Goal: Task Accomplishment & Management: Manage account settings

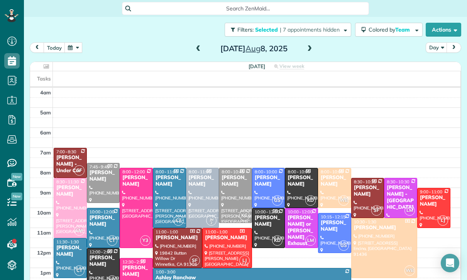
scroll to position [61, 0]
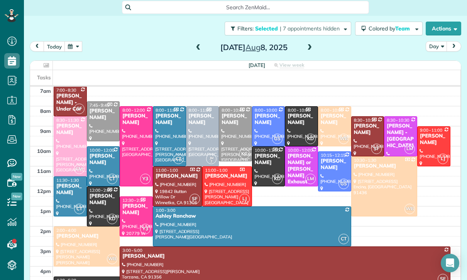
click at [76, 41] on button "button" at bounding box center [73, 46] width 18 height 10
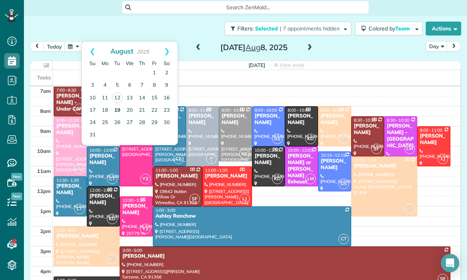
click at [113, 104] on link "19" at bounding box center [117, 110] width 12 height 12
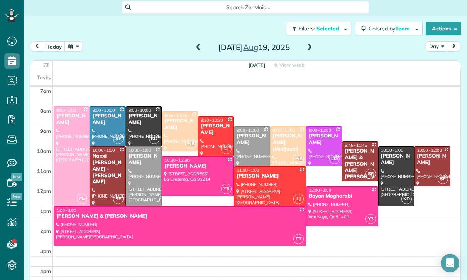
click at [198, 16] on div "Filters: Selected | 7 appointments hidden Colored by Team Color by Cleaner Colo…" at bounding box center [245, 28] width 443 height 25
click at [199, 44] on span at bounding box center [198, 47] width 8 height 7
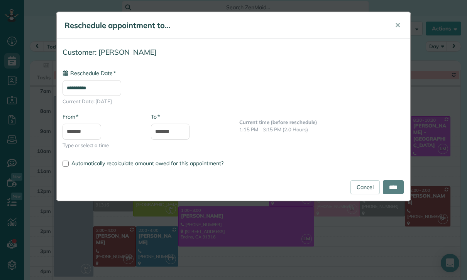
click at [88, 86] on input "**********" at bounding box center [91, 88] width 59 height 16
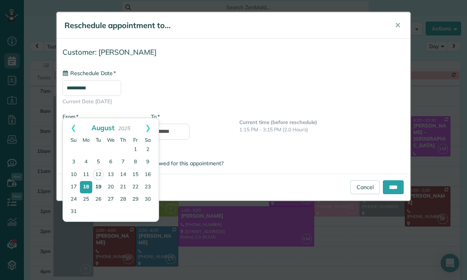
click at [97, 187] on link "19" at bounding box center [98, 187] width 12 height 12
type input "**********"
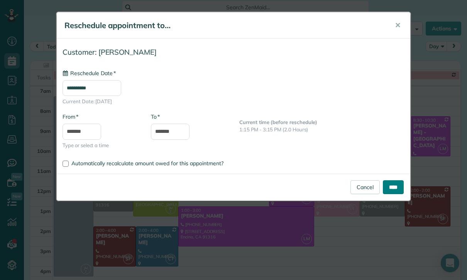
click at [395, 191] on input "****" at bounding box center [393, 187] width 21 height 14
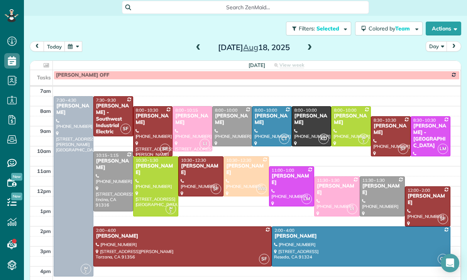
click at [315, 41] on div "Monday Aug 18, 2025" at bounding box center [253, 47] width 123 height 12
click at [312, 44] on span at bounding box center [309, 47] width 8 height 7
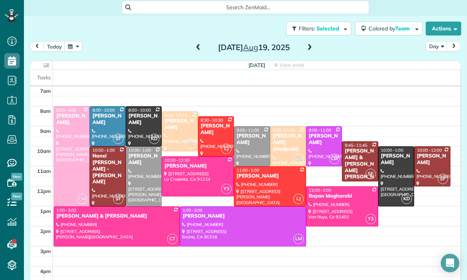
click at [76, 41] on button "button" at bounding box center [73, 46] width 18 height 10
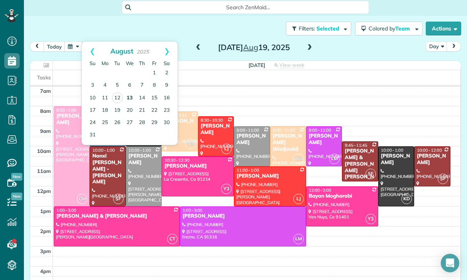
click at [130, 92] on link "13" at bounding box center [129, 98] width 12 height 12
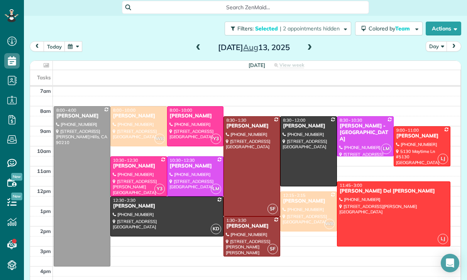
click at [78, 41] on button "button" at bounding box center [73, 46] width 18 height 10
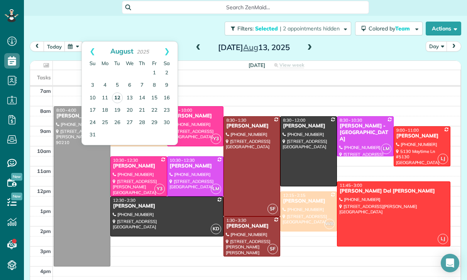
click at [115, 93] on link "12" at bounding box center [117, 98] width 11 height 11
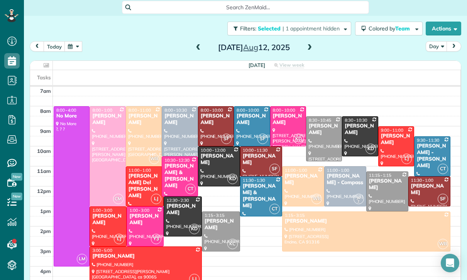
click at [140, 207] on div at bounding box center [145, 226] width 36 height 39
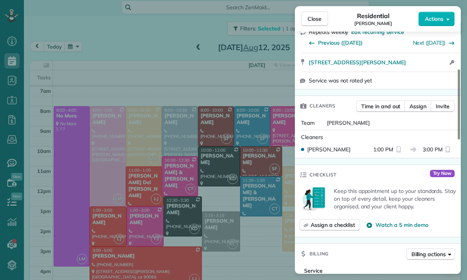
scroll to position [142, 0]
click at [417, 108] on span "Assign" at bounding box center [417, 106] width 17 height 8
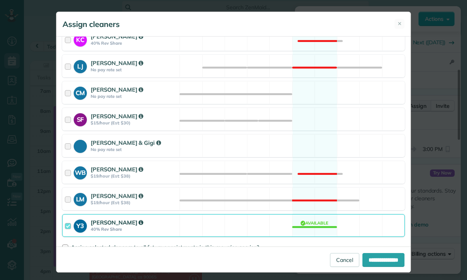
scroll to position [298, 0]
click at [60, 246] on div "**********" at bounding box center [233, 142] width 354 height 210
click at [64, 241] on div "Assign selected cleaners to all future appointments in this recurring service? …" at bounding box center [233, 250] width 342 height 19
click at [60, 247] on div "**********" at bounding box center [233, 142] width 354 height 210
click at [64, 248] on div at bounding box center [65, 248] width 6 height 6
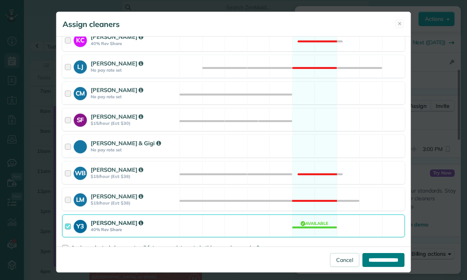
click at [389, 267] on input "**********" at bounding box center [383, 260] width 42 height 14
type input "**********"
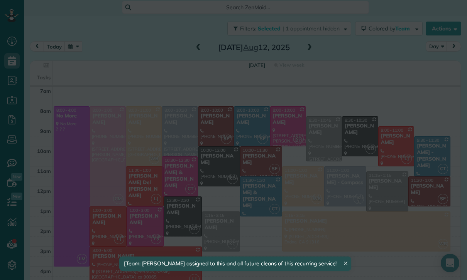
scroll to position [61, 0]
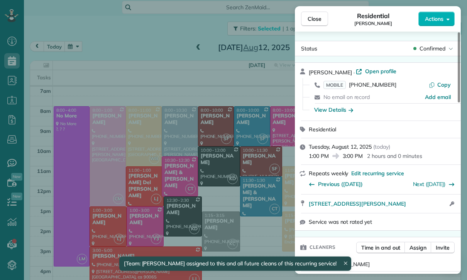
click at [74, 30] on div "Close Residential Rylie Barlowe Actions Status Confirmed Rylie Barlowe · Open p…" at bounding box center [233, 140] width 467 height 280
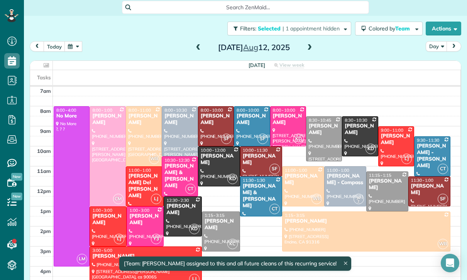
click at [73, 41] on button "button" at bounding box center [73, 46] width 18 height 10
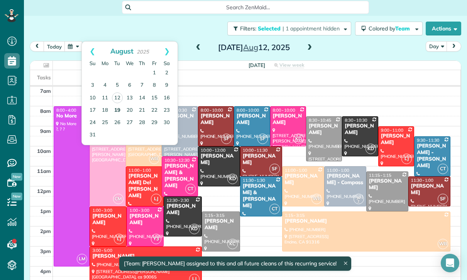
click at [117, 104] on link "19" at bounding box center [117, 110] width 12 height 12
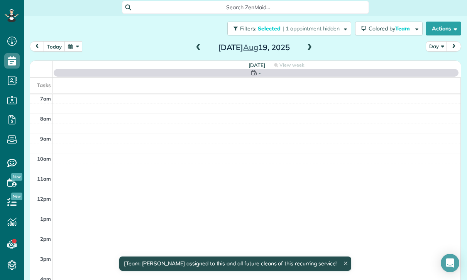
scroll to position [61, 0]
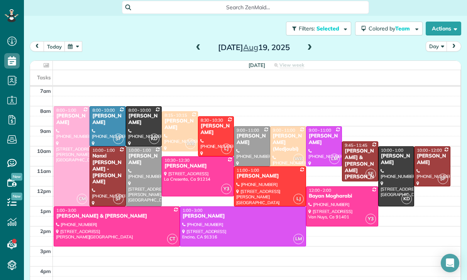
click at [313, 44] on span at bounding box center [309, 47] width 8 height 7
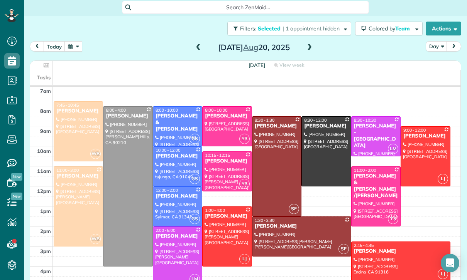
click at [310, 44] on span at bounding box center [309, 47] width 8 height 7
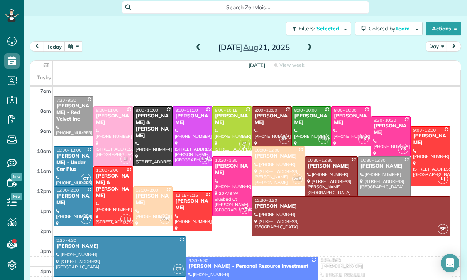
click at [77, 41] on button "button" at bounding box center [73, 46] width 18 height 10
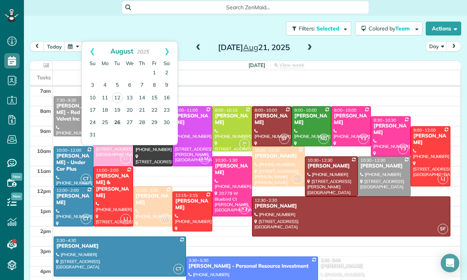
click at [115, 117] on link "26" at bounding box center [117, 123] width 12 height 12
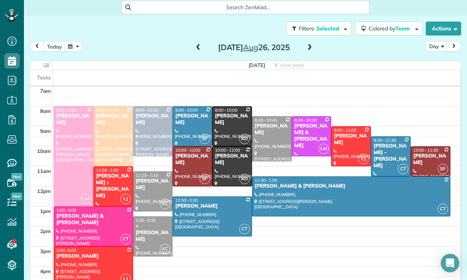
click at [80, 41] on button "button" at bounding box center [73, 46] width 18 height 10
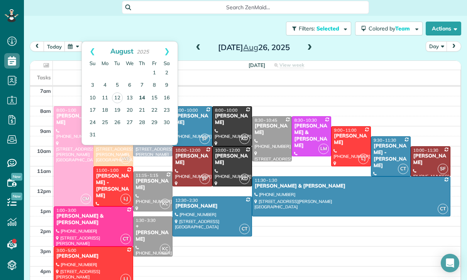
click at [141, 92] on link "14" at bounding box center [142, 98] width 12 height 12
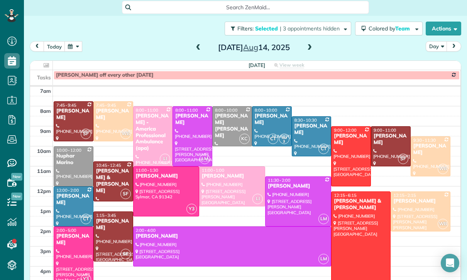
click at [79, 41] on button "button" at bounding box center [73, 46] width 18 height 10
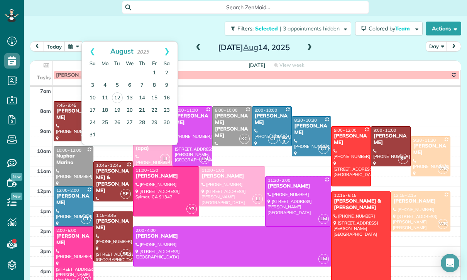
click at [140, 104] on link "21" at bounding box center [142, 110] width 12 height 12
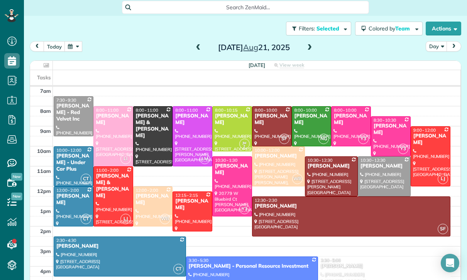
click at [357, 111] on div at bounding box center [350, 126] width 39 height 39
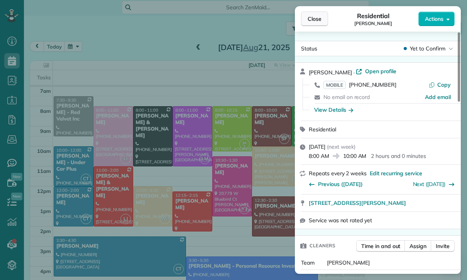
click at [323, 19] on button "Close" at bounding box center [314, 19] width 27 height 15
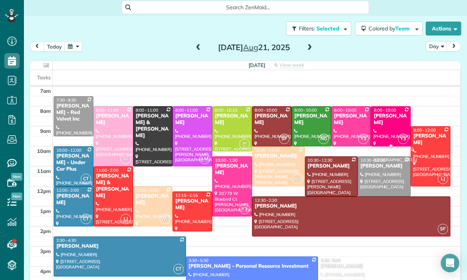
scroll to position [61, 0]
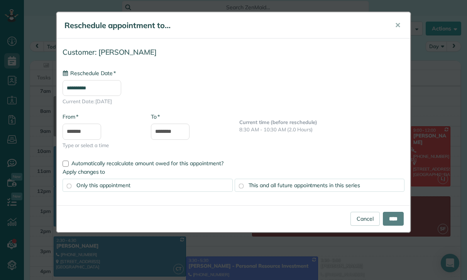
click at [82, 89] on input "**********" at bounding box center [91, 88] width 59 height 16
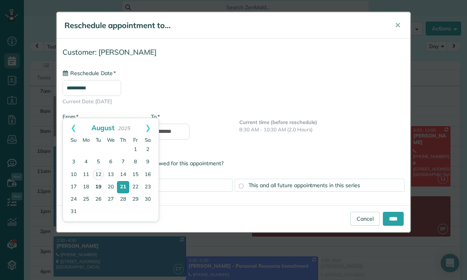
click at [97, 188] on link "19" at bounding box center [98, 187] width 12 height 12
type input "**********"
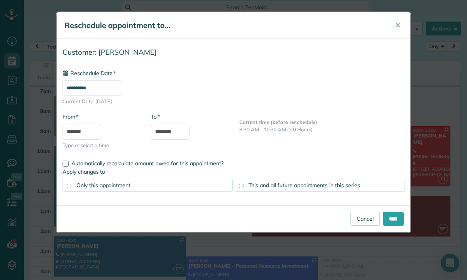
click at [362, 181] on div "This and all future appointments in this series" at bounding box center [319, 185] width 170 height 13
click at [397, 217] on input "****" at bounding box center [393, 219] width 21 height 14
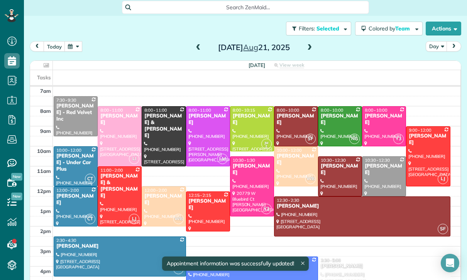
click at [72, 41] on button "button" at bounding box center [73, 46] width 18 height 10
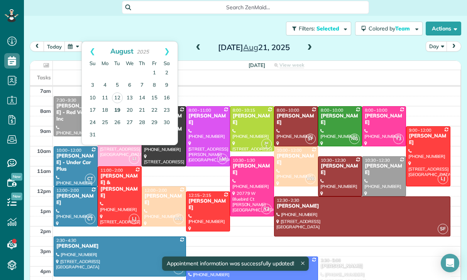
click at [116, 104] on link "19" at bounding box center [117, 110] width 12 height 12
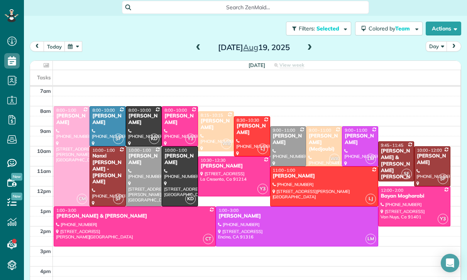
click at [77, 41] on button "button" at bounding box center [73, 46] width 18 height 10
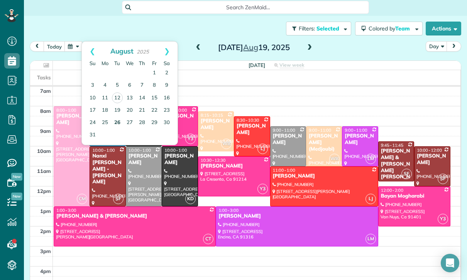
click at [117, 117] on link "26" at bounding box center [117, 123] width 12 height 12
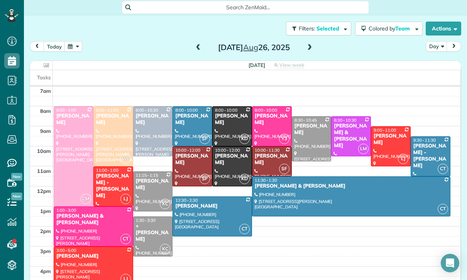
scroll to position [0, 0]
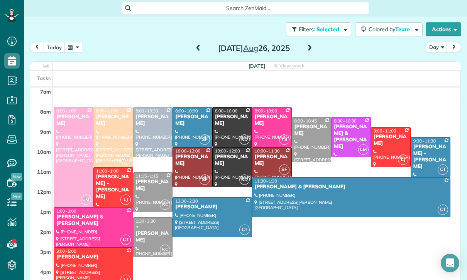
click at [77, 42] on button "button" at bounding box center [73, 47] width 18 height 10
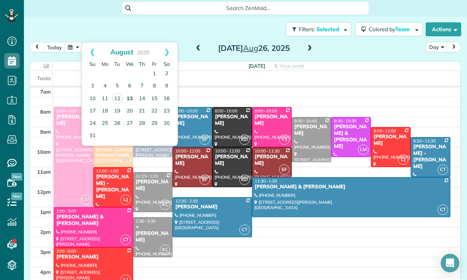
click at [128, 93] on link "13" at bounding box center [129, 99] width 12 height 12
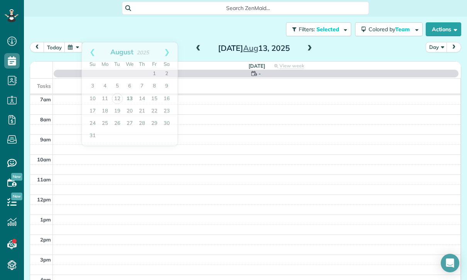
scroll to position [61, 0]
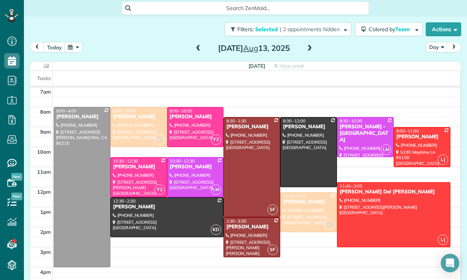
click at [313, 43] on span at bounding box center [309, 49] width 8 height 12
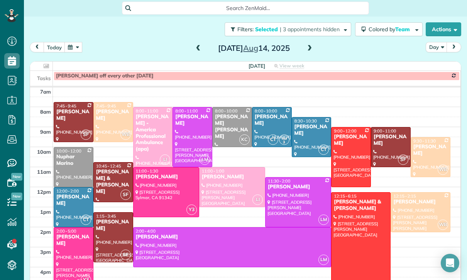
click at [313, 45] on span at bounding box center [309, 48] width 8 height 7
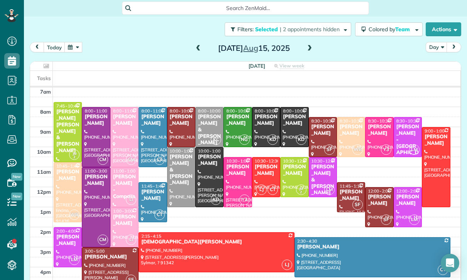
click at [192, 42] on div "Friday Aug 15, 2025" at bounding box center [253, 48] width 123 height 12
click at [194, 45] on span at bounding box center [198, 48] width 8 height 7
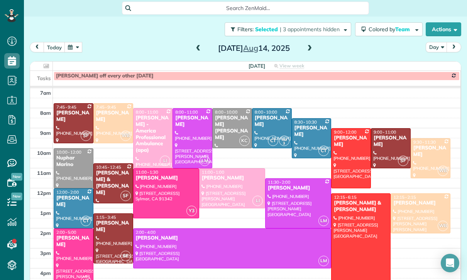
scroll to position [59, 0]
click at [195, 45] on span at bounding box center [198, 48] width 8 height 7
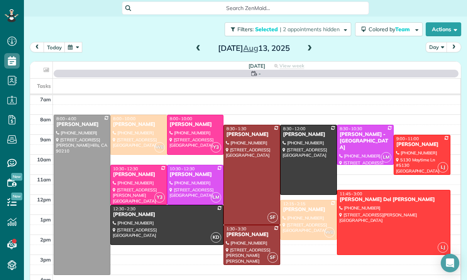
scroll to position [61, 0]
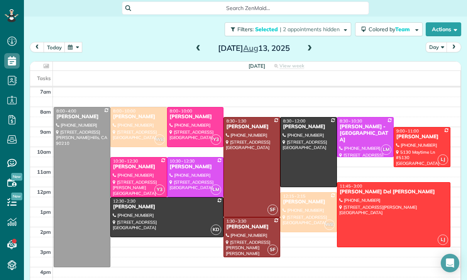
click at [313, 45] on span at bounding box center [309, 48] width 8 height 7
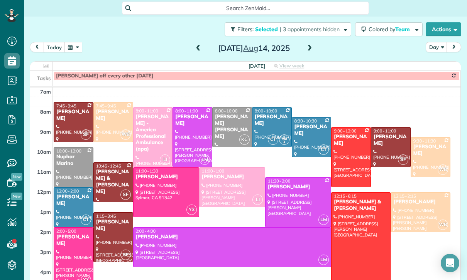
click at [312, 43] on span at bounding box center [309, 49] width 8 height 12
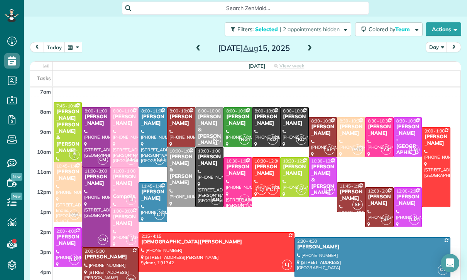
click at [76, 42] on button "button" at bounding box center [73, 47] width 18 height 10
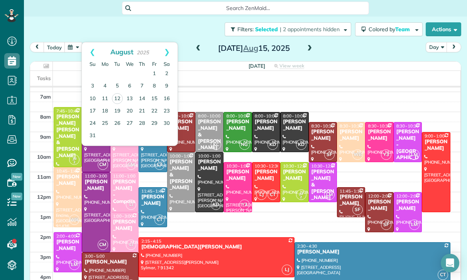
scroll to position [56, 0]
click at [142, 93] on link "14" at bounding box center [142, 99] width 12 height 12
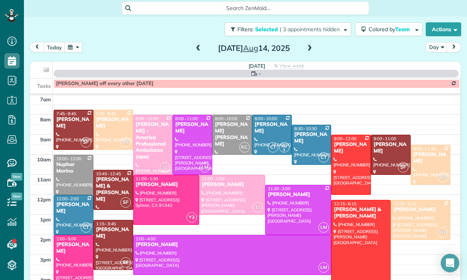
scroll to position [61, 0]
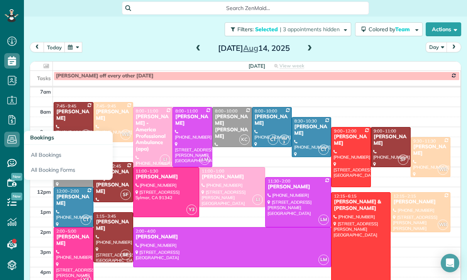
click at [130, 42] on div "today Day Thursday Aug 14, 2025 Thursday View week $1,680.00 48.5 Man Hours 21 …" at bounding box center [245, 153] width 431 height 222
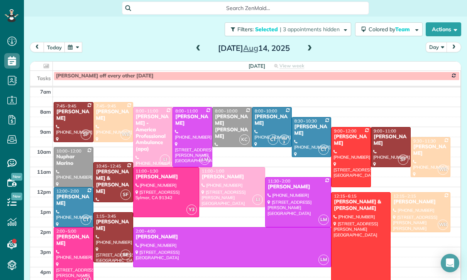
click at [305, 45] on span at bounding box center [309, 48] width 8 height 7
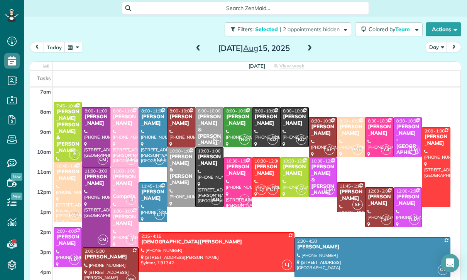
click at [199, 45] on span at bounding box center [198, 48] width 8 height 7
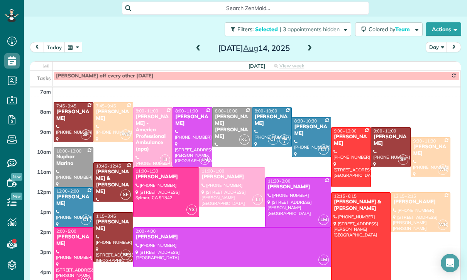
click at [195, 45] on span at bounding box center [198, 48] width 8 height 7
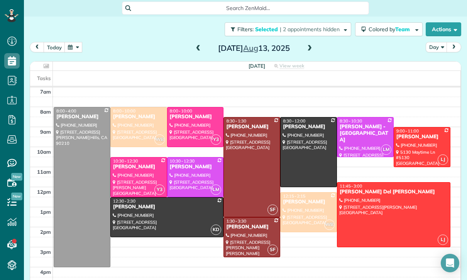
click at [194, 43] on span at bounding box center [198, 49] width 8 height 12
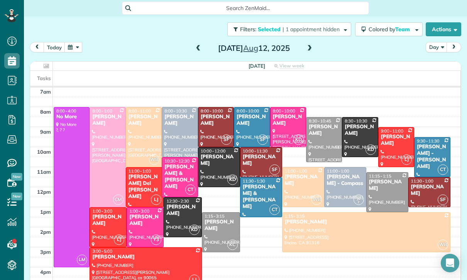
click at [195, 45] on span at bounding box center [198, 48] width 8 height 7
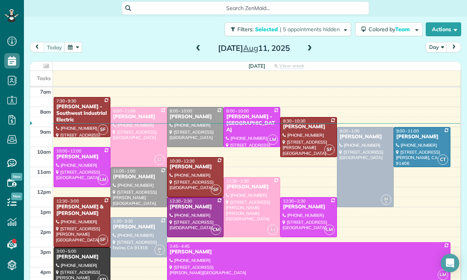
click at [310, 45] on span at bounding box center [309, 48] width 8 height 7
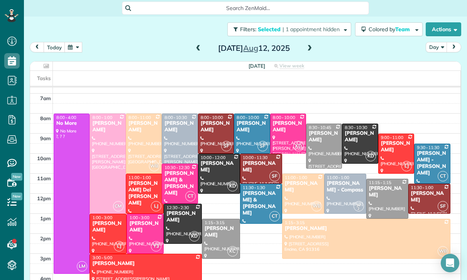
scroll to position [54, 0]
click at [79, 42] on button "button" at bounding box center [73, 47] width 18 height 10
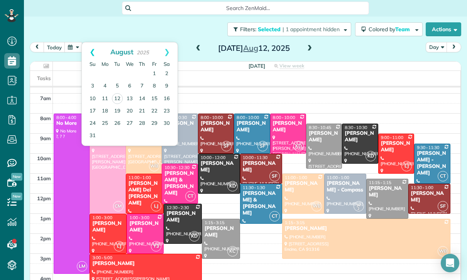
click at [91, 42] on link "Prev" at bounding box center [92, 51] width 21 height 19
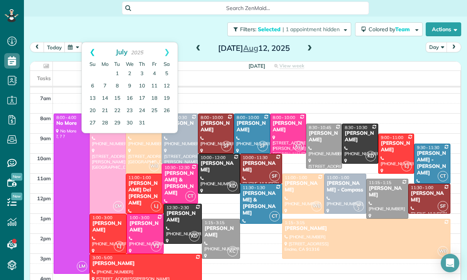
click at [89, 42] on link "Prev" at bounding box center [92, 51] width 21 height 19
click at [131, 80] on link "11" at bounding box center [129, 86] width 12 height 12
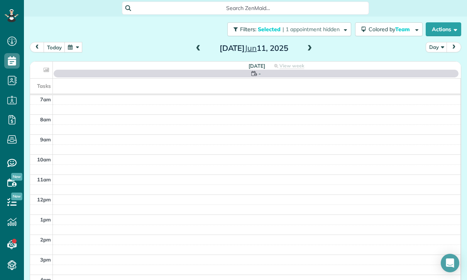
scroll to position [61, 0]
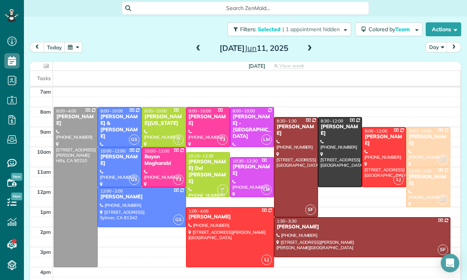
click at [199, 45] on span at bounding box center [198, 48] width 8 height 7
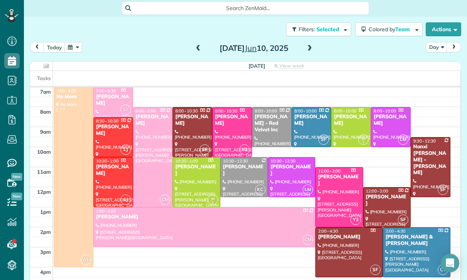
scroll to position [49, 0]
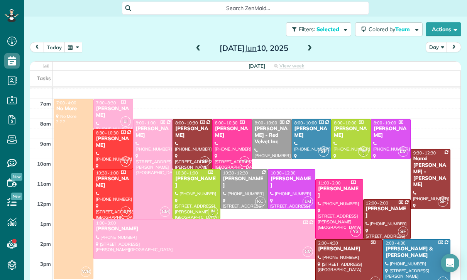
click at [77, 42] on button "button" at bounding box center [73, 47] width 18 height 10
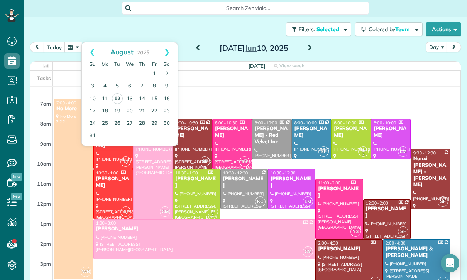
click at [116, 93] on link "12" at bounding box center [117, 98] width 11 height 11
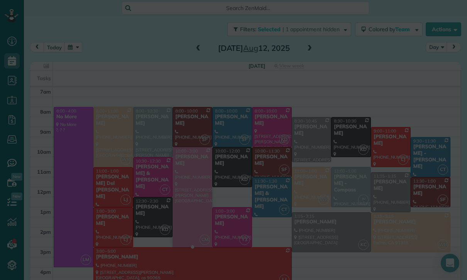
scroll to position [61, 0]
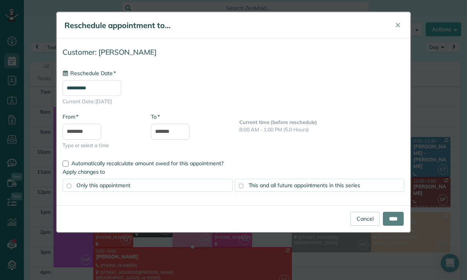
click at [94, 95] on input "**********" at bounding box center [91, 88] width 59 height 16
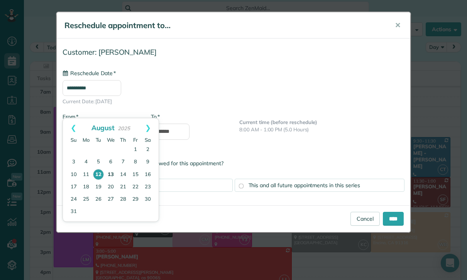
click at [116, 174] on link "13" at bounding box center [110, 175] width 12 height 12
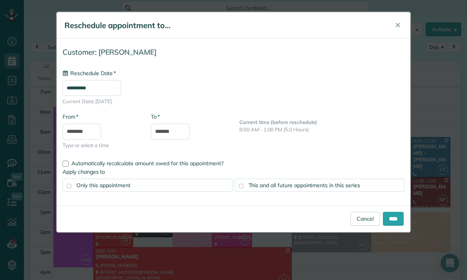
click at [78, 90] on input "**********" at bounding box center [91, 88] width 59 height 16
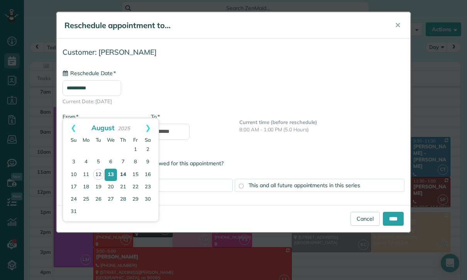
click at [124, 176] on link "14" at bounding box center [123, 175] width 12 height 12
type input "**********"
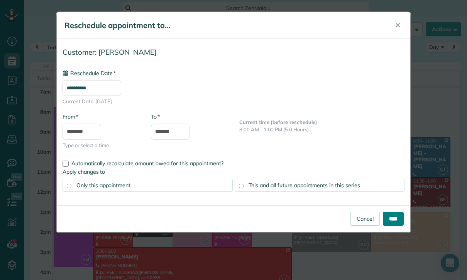
click at [396, 218] on input "****" at bounding box center [393, 219] width 21 height 14
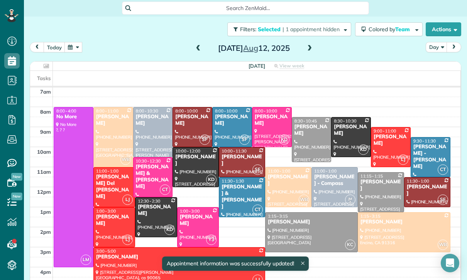
click at [81, 42] on button "button" at bounding box center [73, 47] width 18 height 10
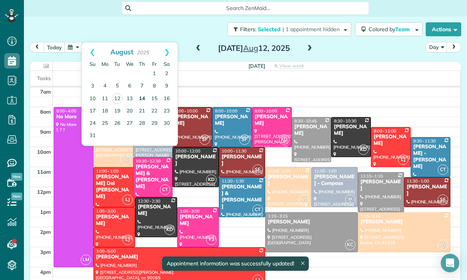
click at [140, 93] on link "14" at bounding box center [142, 99] width 12 height 12
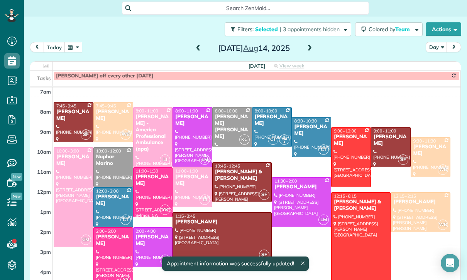
click at [65, 177] on div at bounding box center [73, 197] width 39 height 99
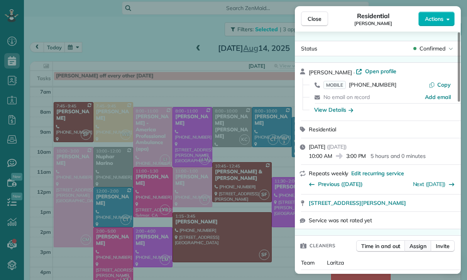
click at [425, 245] on span "Assign" at bounding box center [417, 247] width 17 height 8
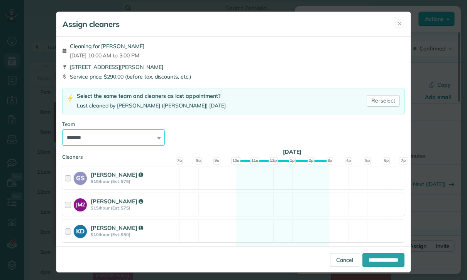
click at [99, 135] on select "**********" at bounding box center [113, 138] width 103 height 16
select select "***"
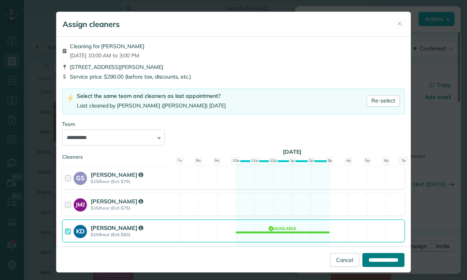
click at [384, 267] on input "**********" at bounding box center [383, 260] width 42 height 14
type input "**********"
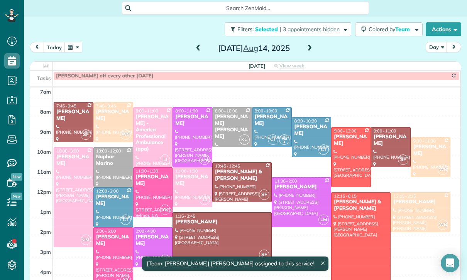
scroll to position [61, 0]
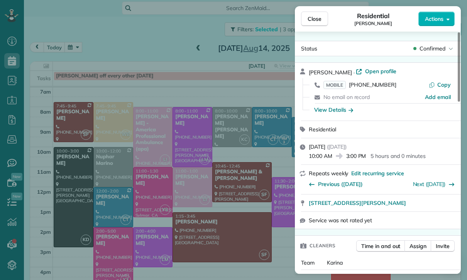
scroll to position [61, 0]
click at [60, 23] on div "Close Residential Marie Kuehne Actions Status Confirmed Marie Kuehne · Open pro…" at bounding box center [233, 140] width 467 height 280
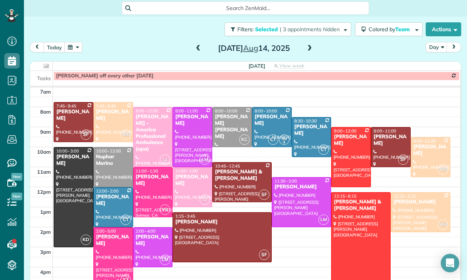
click at [73, 42] on button "button" at bounding box center [73, 47] width 18 height 10
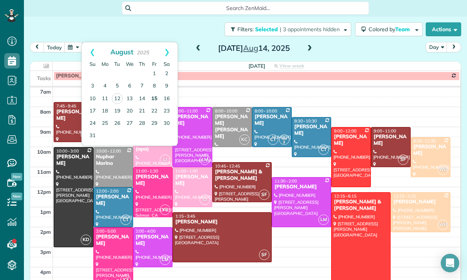
click at [157, 93] on link "15" at bounding box center [154, 99] width 12 height 12
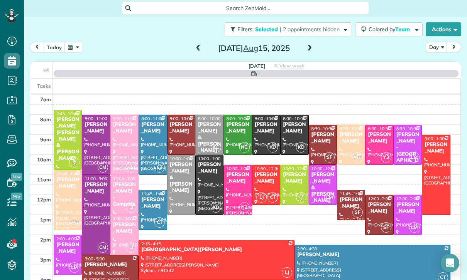
scroll to position [61, 0]
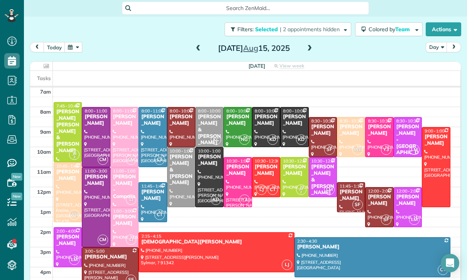
click at [297, 164] on div "Ellen DeVine" at bounding box center [294, 170] width 24 height 13
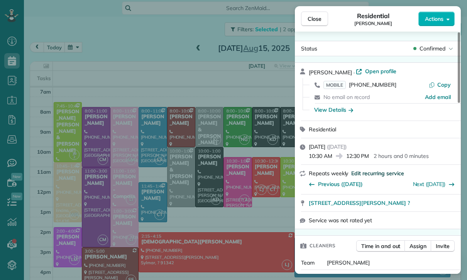
click at [389, 173] on span "Edit recurring service" at bounding box center [377, 174] width 52 height 8
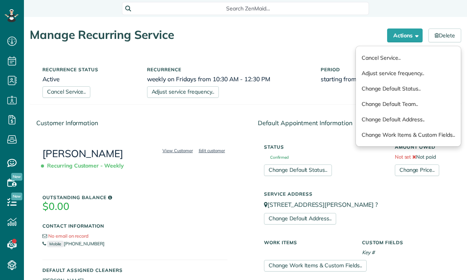
scroll to position [3, 3]
click at [406, 56] on link "Cancel Service.." at bounding box center [408, 57] width 105 height 15
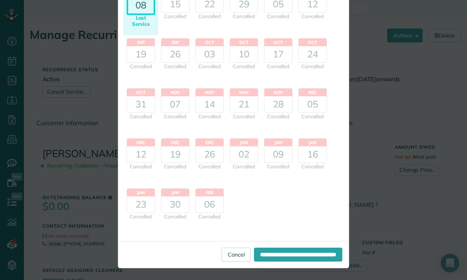
scroll to position [70, 0]
click at [315, 249] on input "**********" at bounding box center [298, 255] width 88 height 14
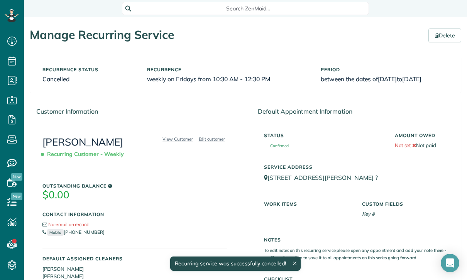
scroll to position [22, 0]
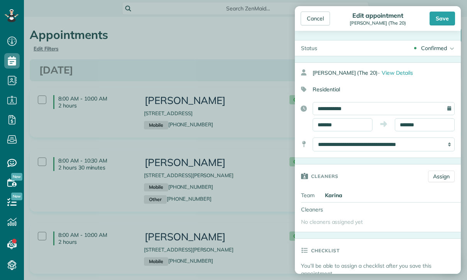
scroll to position [3, 3]
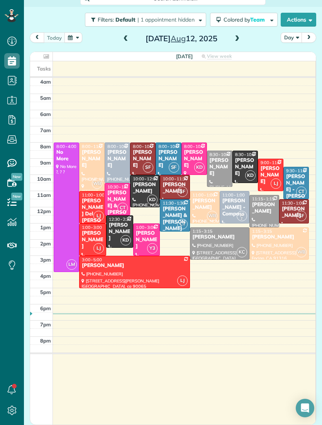
scroll to position [10, 0]
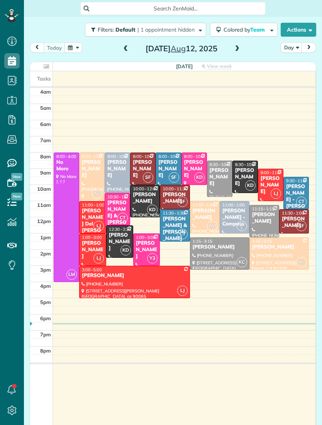
scroll to position [3, 3]
click at [78, 50] on button "button" at bounding box center [73, 47] width 18 height 10
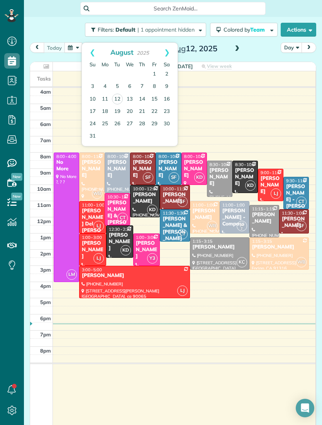
click at [93, 49] on link "Prev" at bounding box center [92, 52] width 21 height 19
click at [91, 45] on link "Prev" at bounding box center [92, 52] width 21 height 19
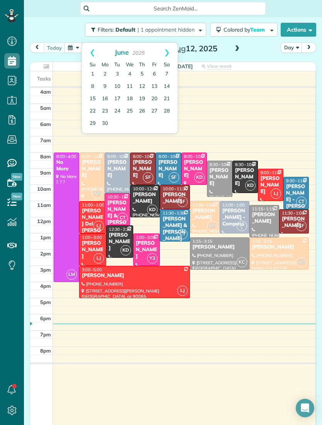
click at [171, 50] on link "Next" at bounding box center [166, 52] width 21 height 19
click at [90, 47] on link "Prev" at bounding box center [92, 52] width 21 height 19
click at [157, 72] on link "6" at bounding box center [154, 74] width 12 height 12
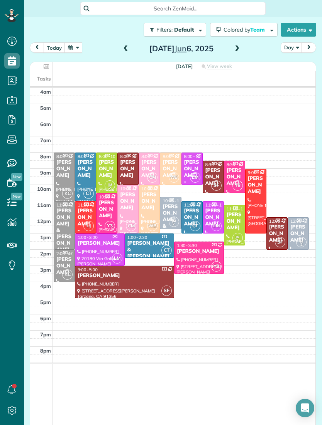
click at [127, 45] on span at bounding box center [125, 48] width 8 height 7
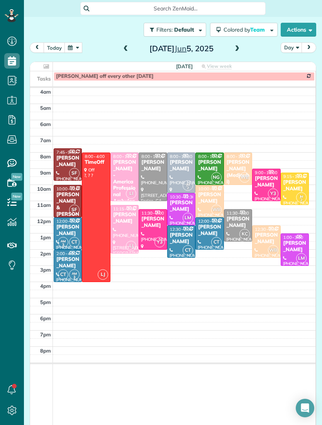
click at [126, 49] on span at bounding box center [125, 48] width 8 height 7
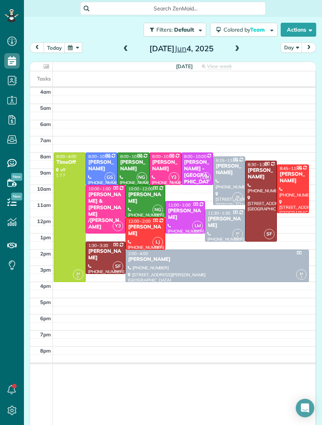
click at [125, 49] on span at bounding box center [125, 48] width 8 height 7
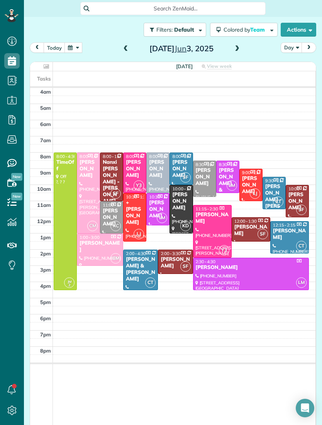
click at [129, 48] on span at bounding box center [125, 48] width 8 height 7
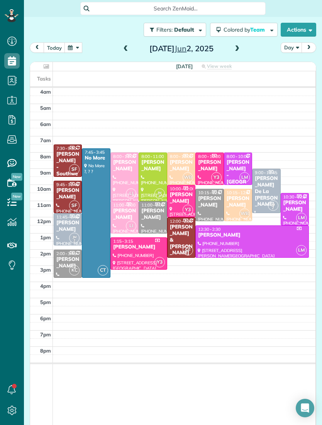
click at [126, 49] on span at bounding box center [125, 48] width 8 height 7
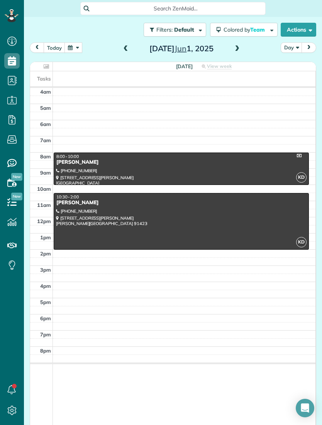
click at [125, 54] on span at bounding box center [125, 49] width 8 height 12
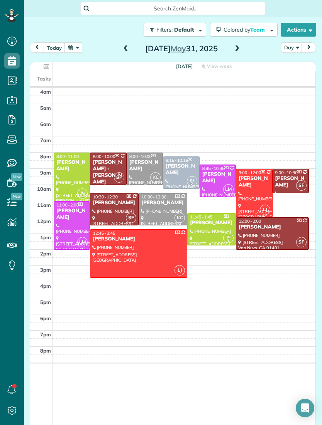
click at [123, 51] on span at bounding box center [125, 48] width 8 height 7
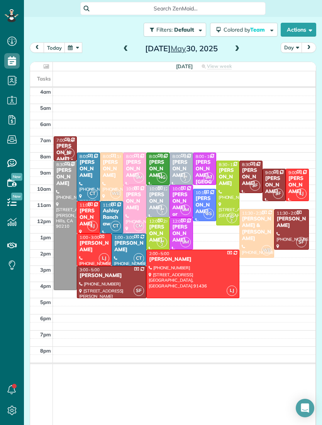
click at [126, 47] on span at bounding box center [125, 48] width 8 height 7
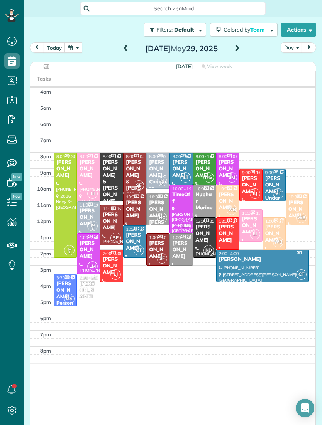
click at [126, 49] on span at bounding box center [125, 48] width 8 height 7
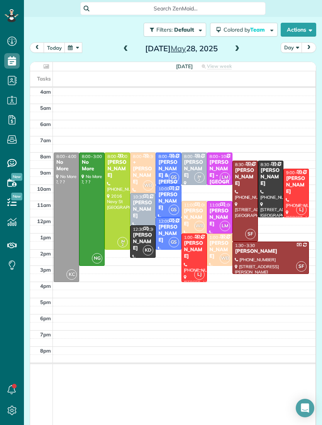
click at [75, 44] on button "button" at bounding box center [73, 47] width 18 height 10
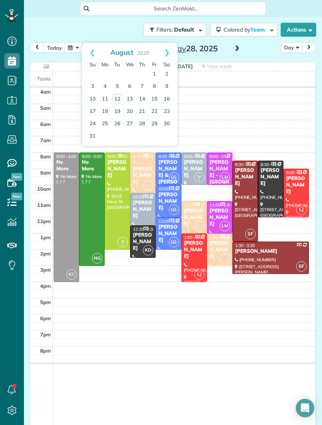
click at [92, 51] on link "Prev" at bounding box center [92, 52] width 21 height 19
click at [90, 51] on link "Prev" at bounding box center [92, 52] width 21 height 19
click at [105, 83] on link "9" at bounding box center [105, 87] width 12 height 12
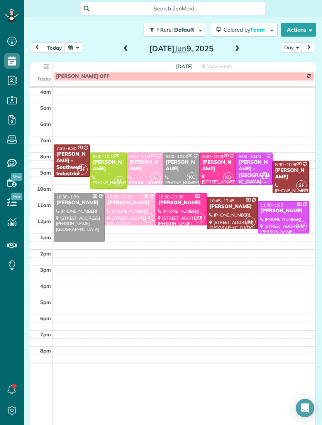
click at [235, 47] on span at bounding box center [237, 48] width 8 height 7
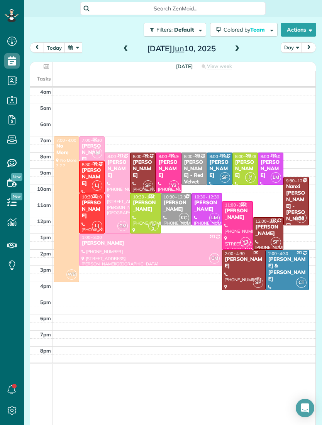
click at [238, 47] on span at bounding box center [237, 48] width 8 height 7
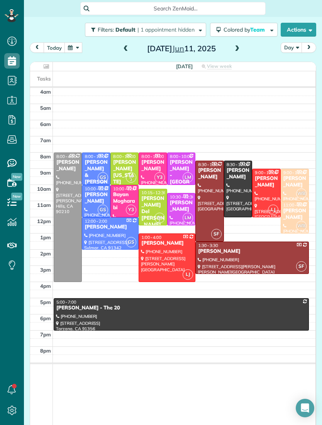
click at [235, 51] on span at bounding box center [237, 48] width 8 height 7
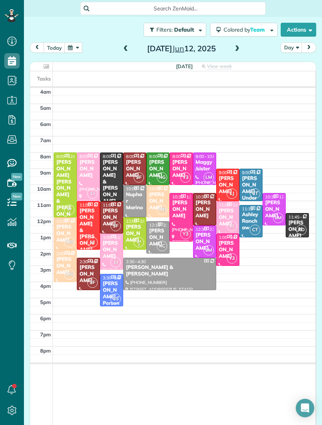
click at [240, 45] on span at bounding box center [237, 48] width 8 height 7
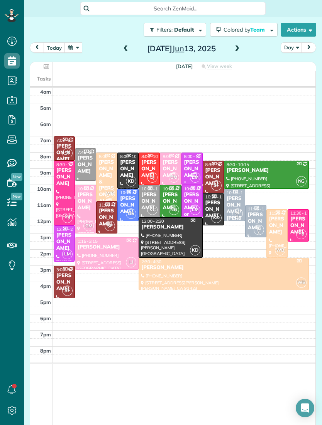
click at [240, 49] on span at bounding box center [237, 48] width 8 height 7
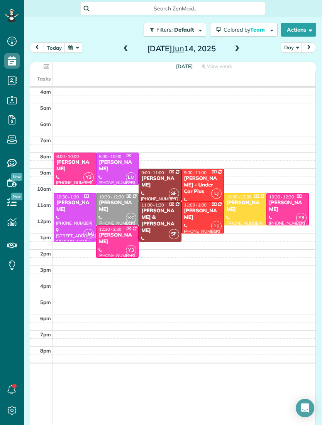
click at [238, 45] on span at bounding box center [237, 49] width 8 height 12
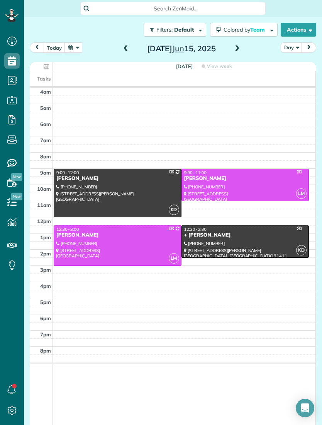
click at [234, 54] on span at bounding box center [237, 49] width 8 height 12
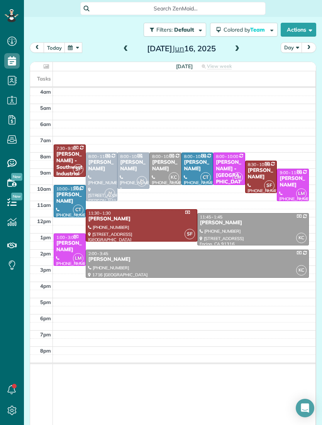
click at [239, 50] on span at bounding box center [237, 48] width 8 height 7
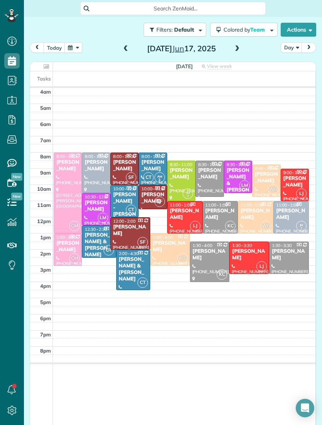
click at [246, 49] on div "today Day Tuesday Jun 17, 2025" at bounding box center [173, 49] width 286 height 14
click at [239, 46] on span at bounding box center [237, 48] width 8 height 7
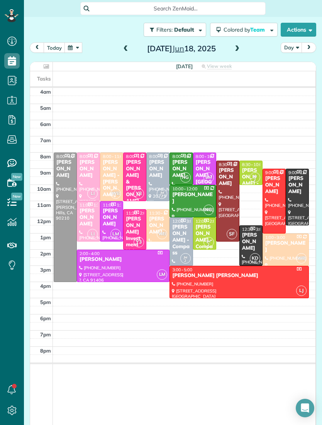
click at [239, 52] on span at bounding box center [237, 48] width 8 height 7
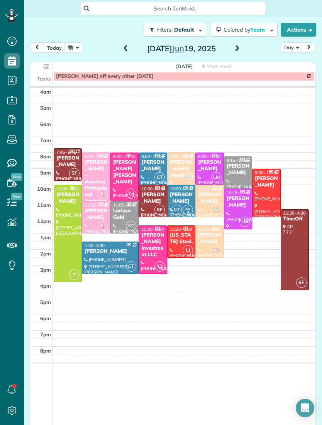
click at [239, 51] on span at bounding box center [237, 48] width 8 height 7
